Goal: Information Seeking & Learning: Check status

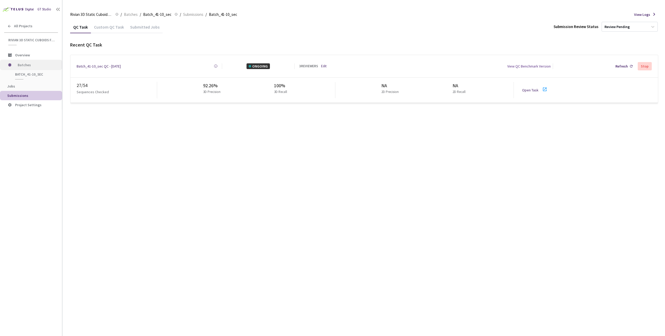
click at [27, 64] on span "Batches" at bounding box center [36, 65] width 36 height 10
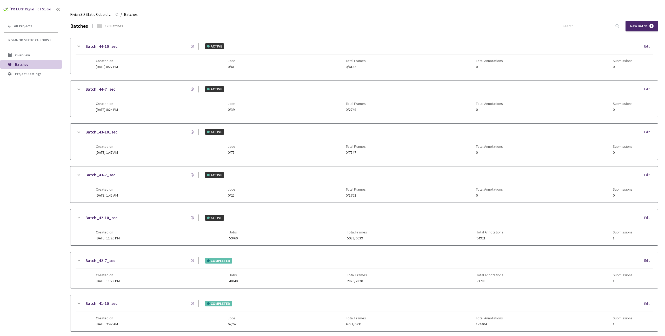
click at [580, 27] on input at bounding box center [587, 25] width 55 height 9
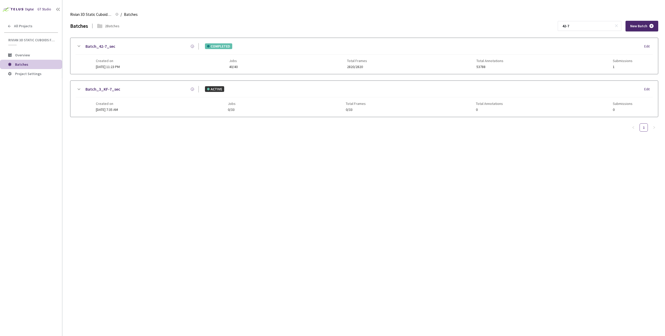
type input "42-7"
click at [125, 46] on div "Batch_42-7_sec" at bounding box center [140, 46] width 117 height 6
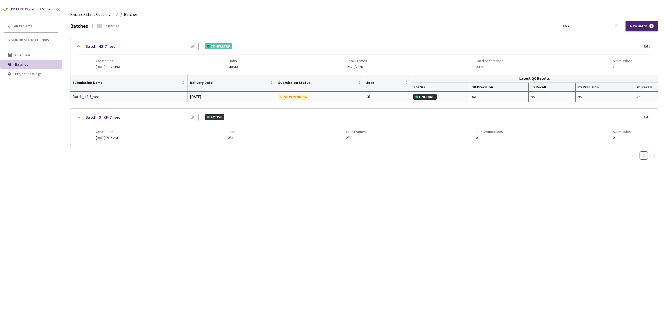
click at [99, 97] on div "Batch_42-7_sec" at bounding box center [100, 97] width 55 height 6
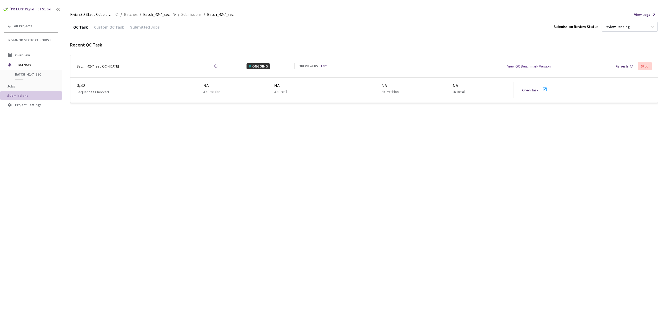
click at [326, 64] on link "Edit" at bounding box center [323, 66] width 5 height 5
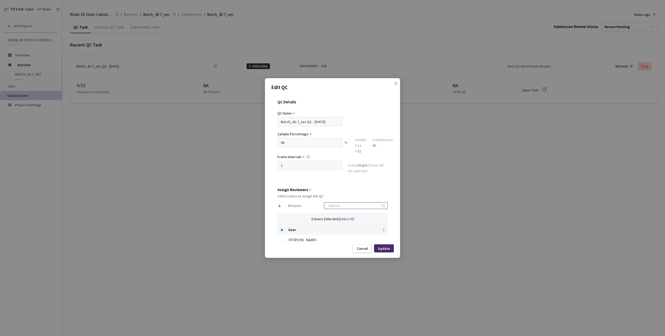
click at [350, 207] on input at bounding box center [353, 206] width 55 height 6
type input "dav"
checkbox input "true"
type input "dav"
click at [361, 248] on div "Cancel" at bounding box center [362, 249] width 11 height 4
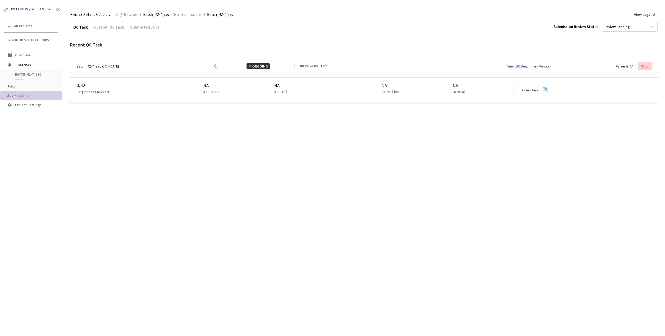
click at [279, 141] on div "QC Task Custom QC Task Submitted Jobs Submission Review Status Review Pending R…" at bounding box center [364, 178] width 588 height 315
click at [525, 89] on link "Open Task" at bounding box center [530, 90] width 16 height 5
click at [27, 65] on span "Batches" at bounding box center [36, 65] width 36 height 10
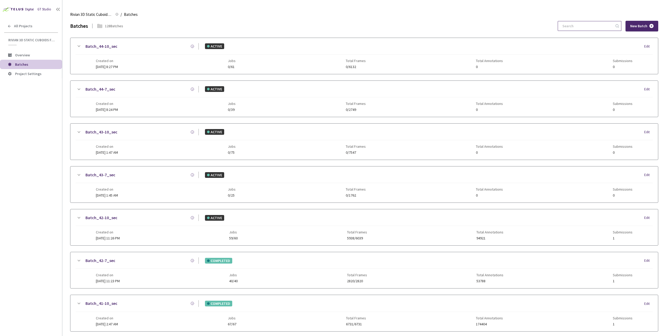
click at [585, 26] on input at bounding box center [587, 25] width 55 height 9
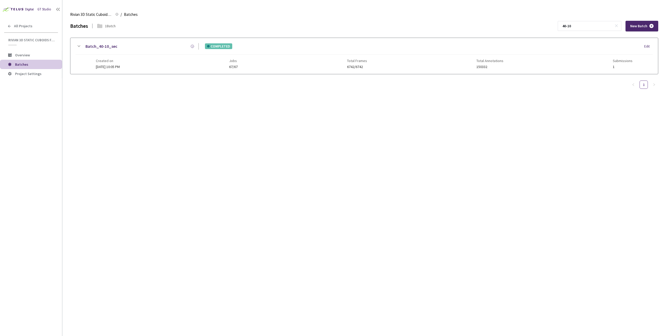
type input "40-10"
click at [132, 45] on div "Batch_40-10_sec" at bounding box center [140, 46] width 117 height 6
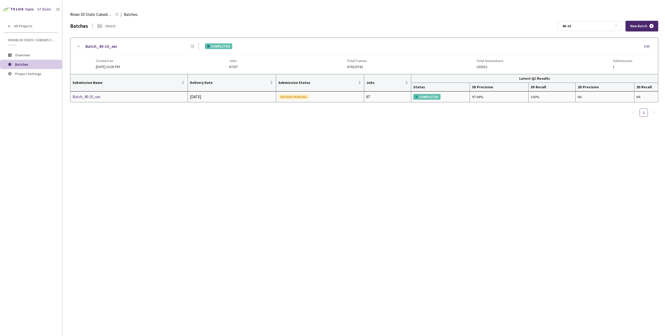
click at [95, 96] on div "Batch_40-10_sec" at bounding box center [100, 97] width 55 height 6
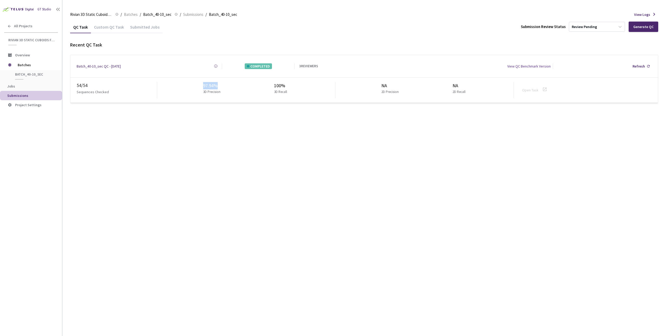
drag, startPoint x: 222, startPoint y: 85, endPoint x: 204, endPoint y: 84, distance: 18.8
click at [204, 84] on div "97.94%" at bounding box center [212, 85] width 19 height 7
copy div "97.94%"
